Goal: Find specific page/section: Find specific page/section

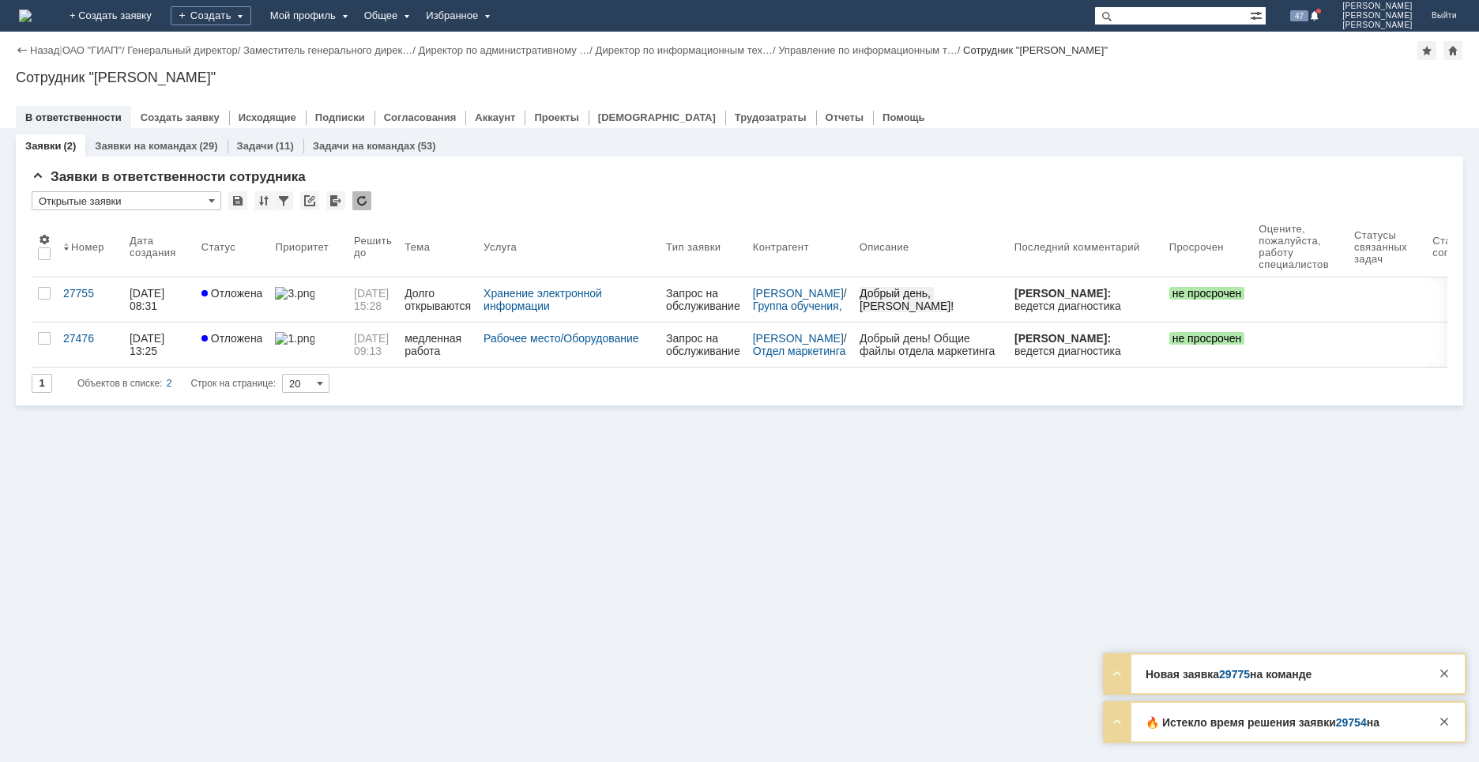
click at [1347, 718] on link "29754" at bounding box center [1351, 722] width 31 height 13
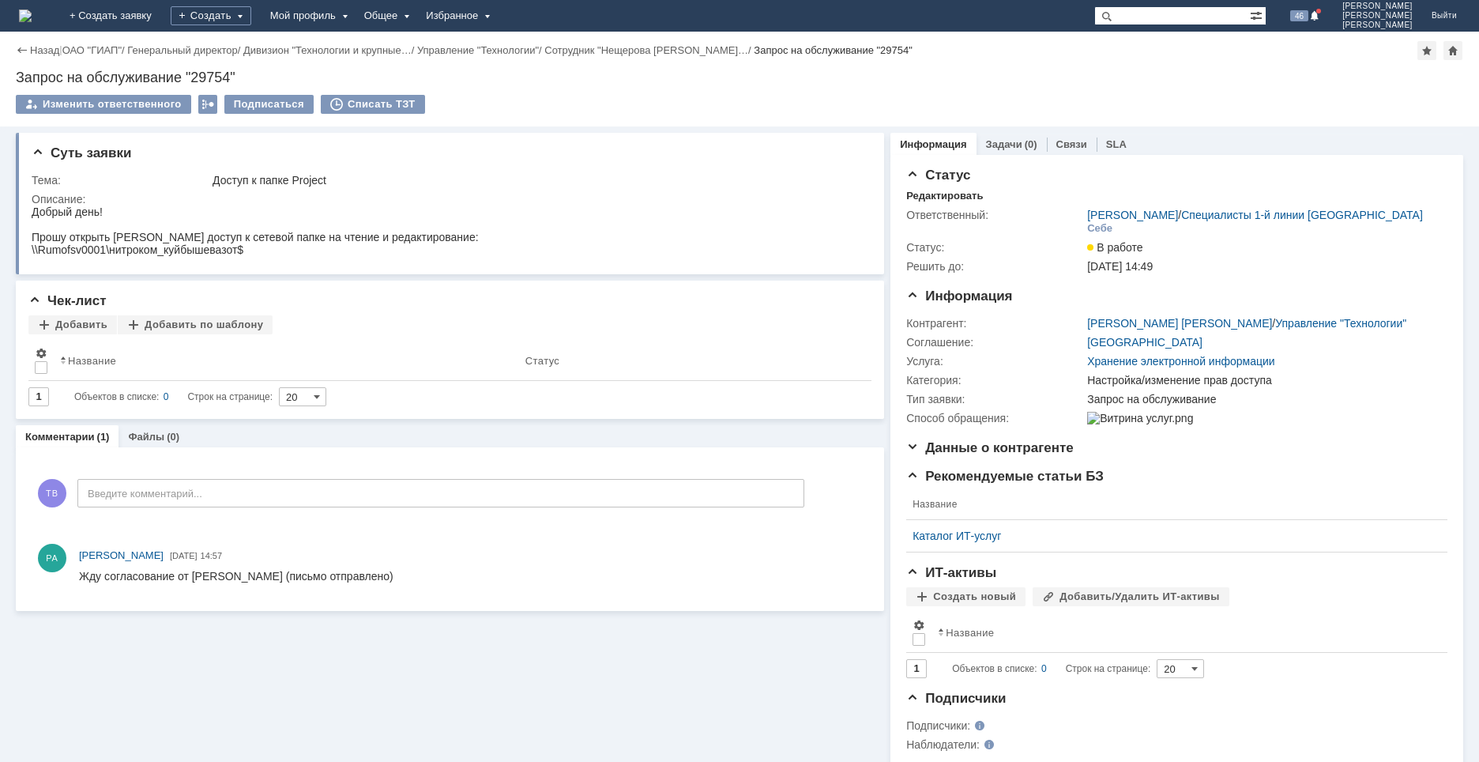
click at [32, 9] on img at bounding box center [25, 15] width 13 height 13
